Goal: Task Accomplishment & Management: Use online tool/utility

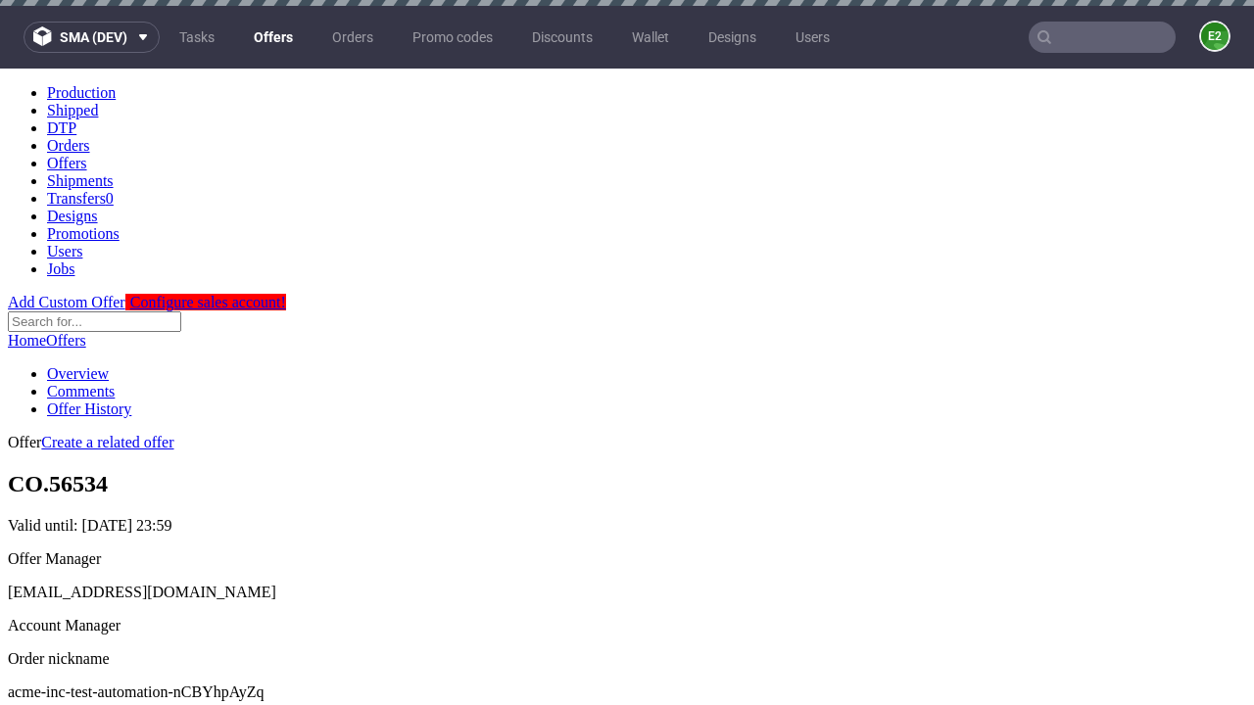
scroll to position [194, 0]
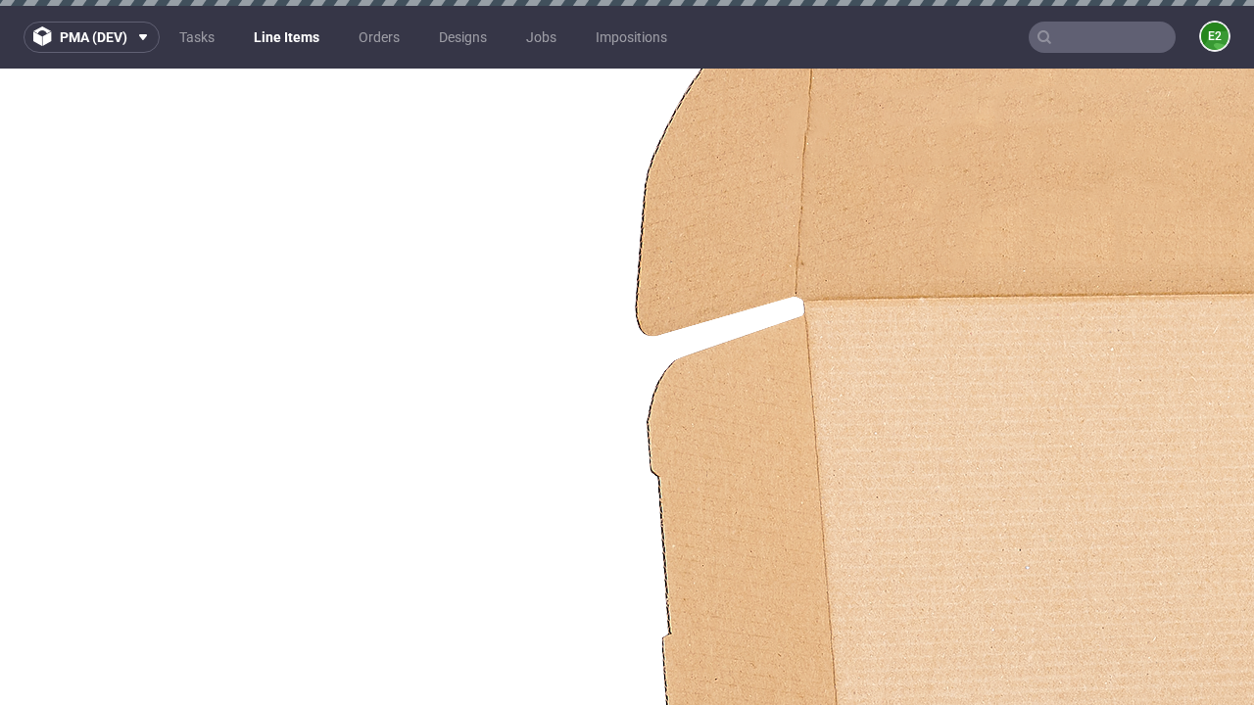
select select "accepted"
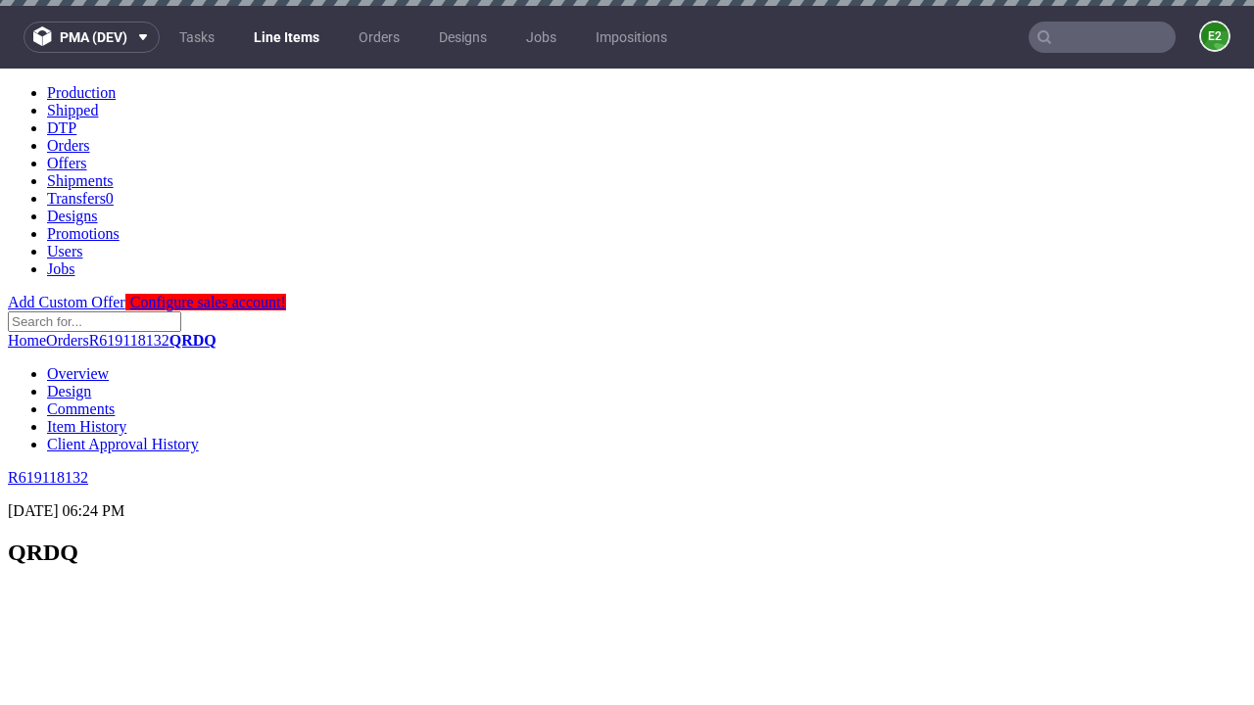
scroll to position [2390, 0]
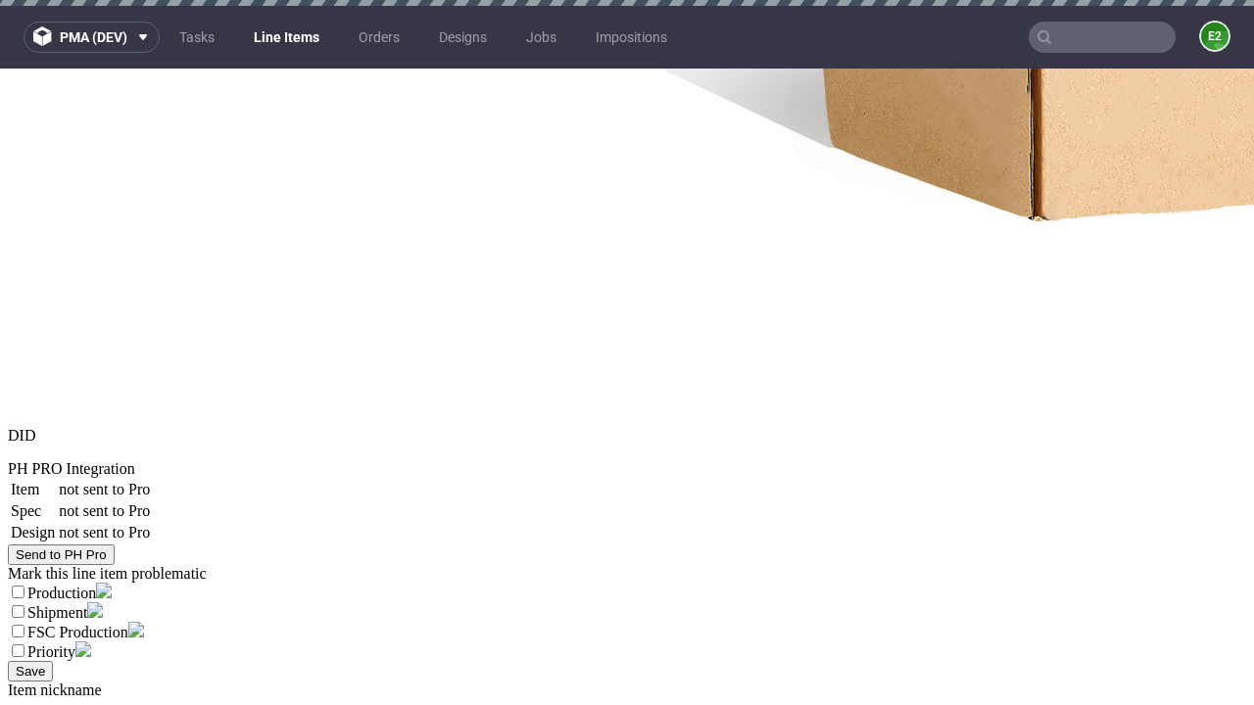
select select "received"
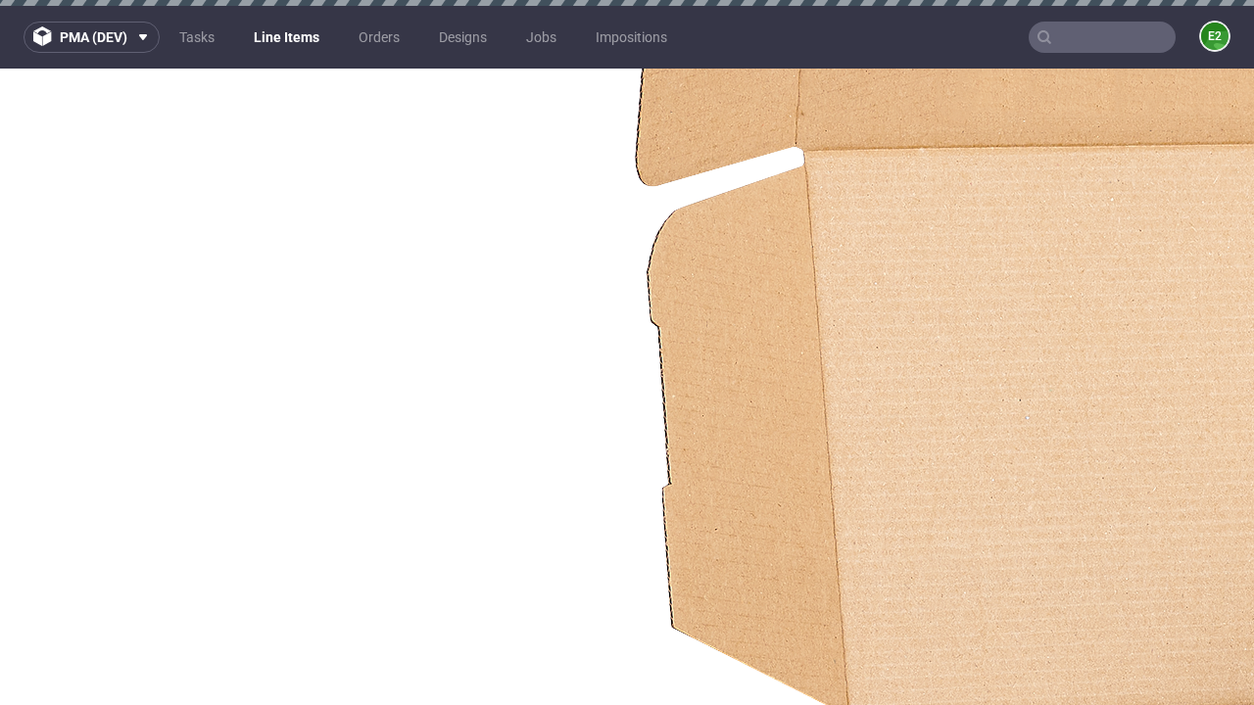
select select "accepted_dtp_issue_reprint"
